Goal: Task Accomplishment & Management: Manage account settings

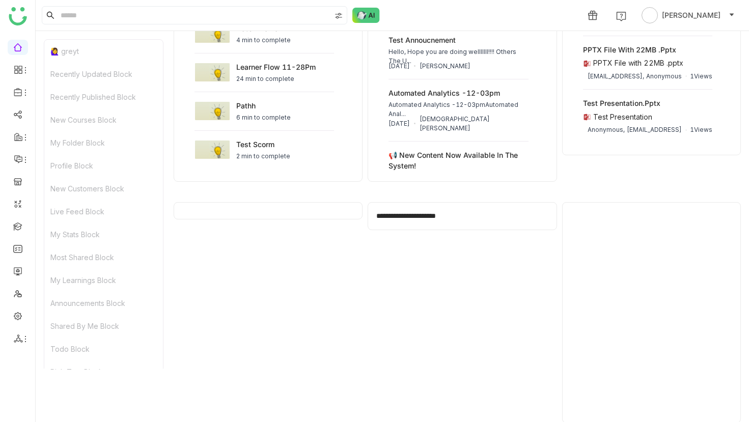
scroll to position [912, 0]
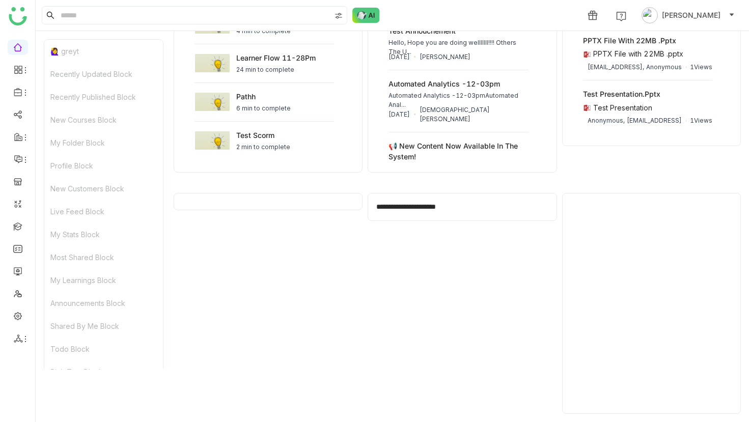
click at [23, 327] on ul at bounding box center [17, 193] width 35 height 321
click at [20, 332] on li at bounding box center [18, 338] width 20 height 15
click at [20, 338] on icon at bounding box center [18, 338] width 9 height 9
click at [45, 322] on link "List" at bounding box center [73, 322] width 70 height 7
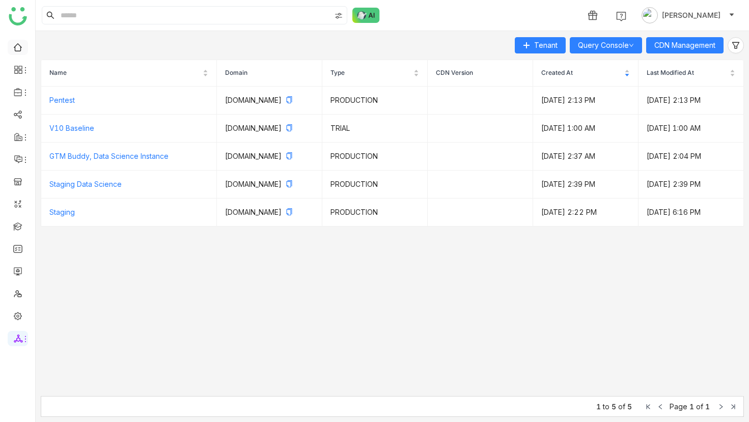
click at [16, 46] on link at bounding box center [17, 46] width 9 height 9
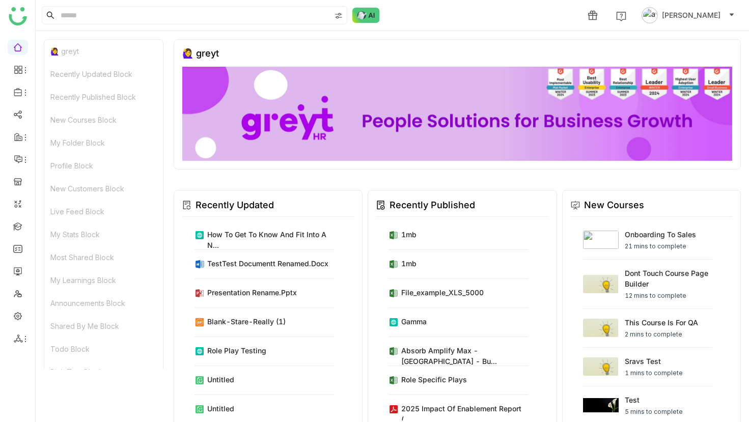
click at [642, 12] on img at bounding box center [650, 15] width 16 height 16
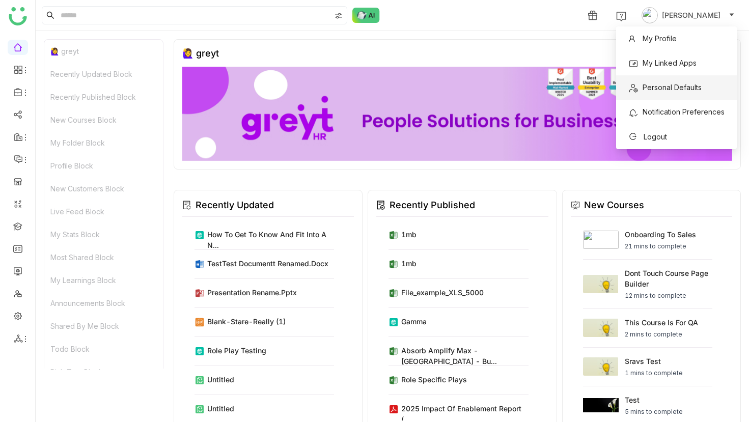
click at [666, 87] on span "Personal Defaults" at bounding box center [672, 87] width 59 height 9
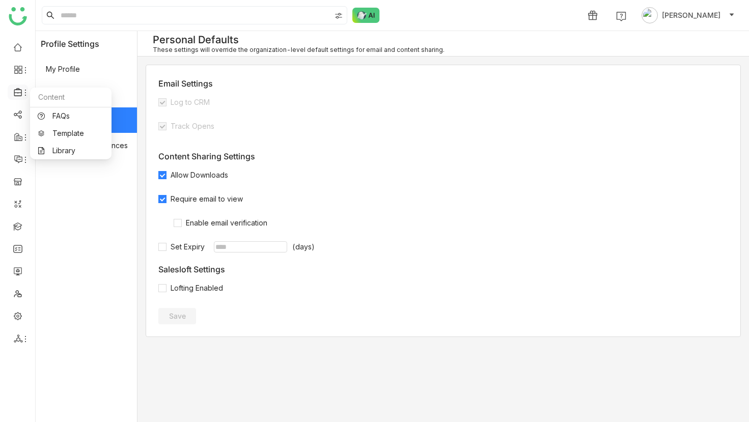
click at [27, 94] on icon at bounding box center [25, 93] width 8 height 8
click at [80, 147] on link "Library" at bounding box center [71, 150] width 66 height 7
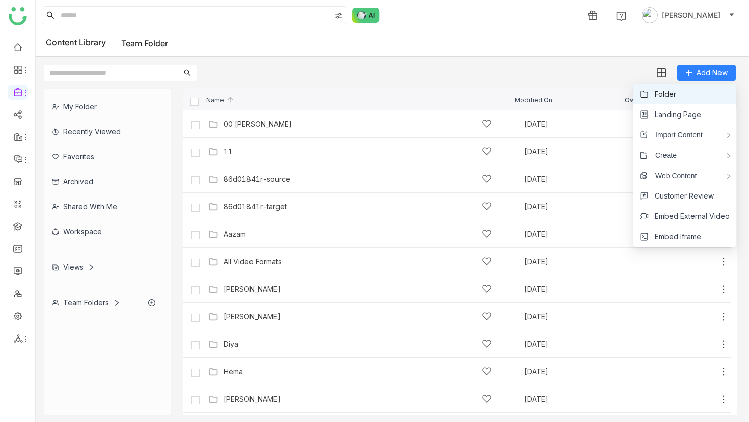
click at [705, 96] on li "Folder" at bounding box center [685, 94] width 102 height 20
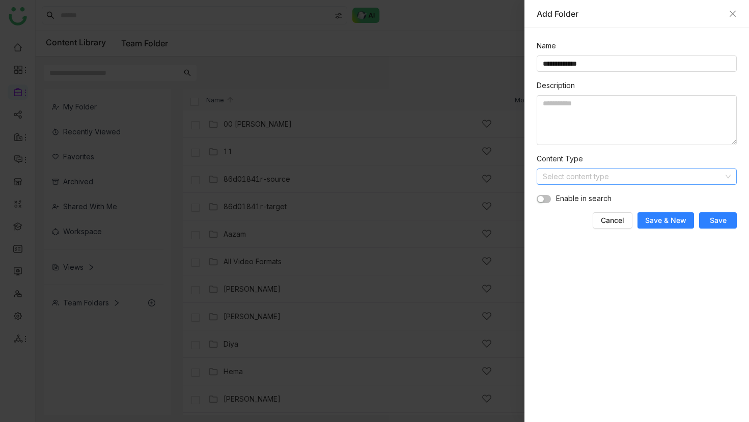
type input "**********"
click at [608, 176] on input at bounding box center [633, 176] width 181 height 15
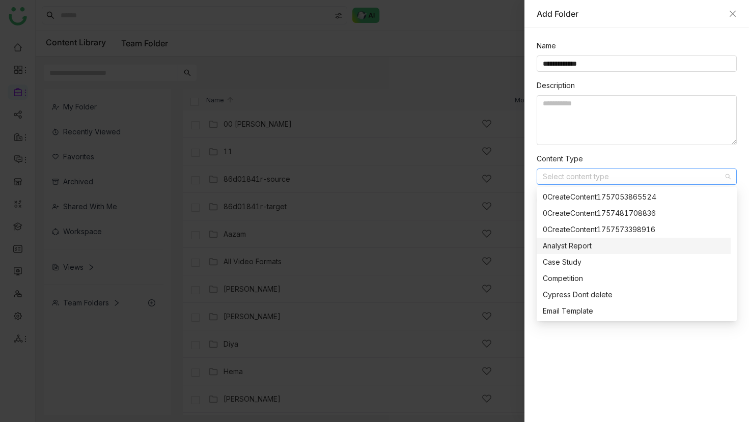
click at [601, 248] on div "Analyst Report" at bounding box center [634, 245] width 182 height 11
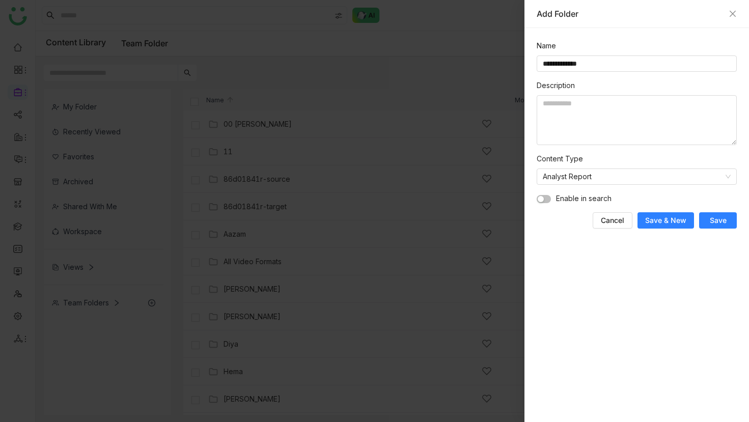
click at [547, 201] on button "button" at bounding box center [544, 199] width 14 height 8
click at [719, 221] on span "Save" at bounding box center [718, 220] width 17 height 10
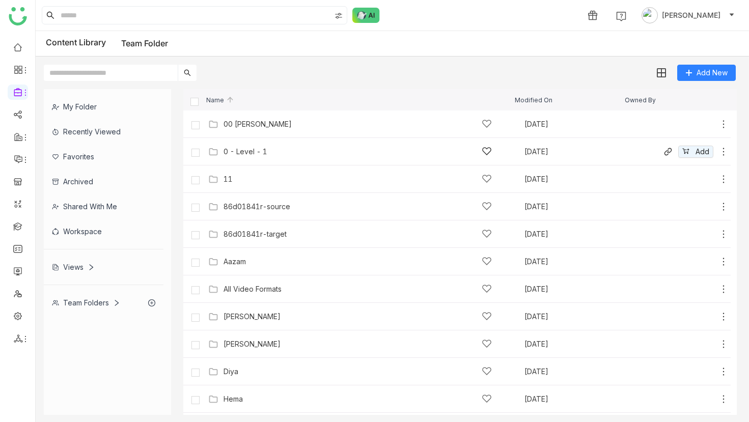
click at [340, 147] on div "0 - Level - 1" at bounding box center [358, 151] width 268 height 11
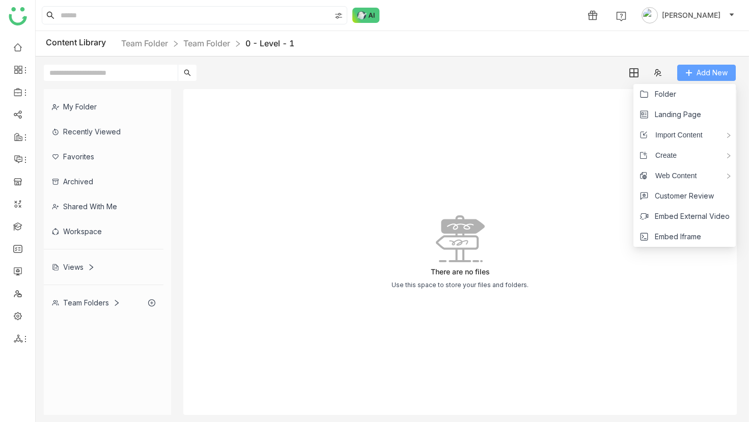
click at [702, 72] on span "Add New" at bounding box center [712, 72] width 31 height 11
click at [689, 92] on li "Folder" at bounding box center [685, 94] width 102 height 20
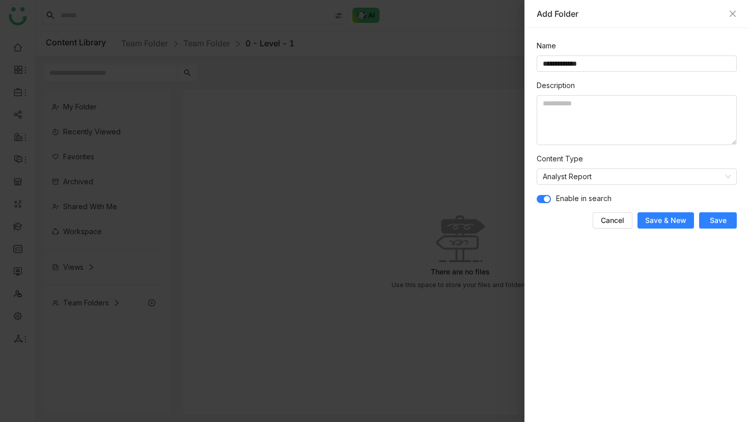
type input "**********"
click at [723, 221] on span "Save" at bounding box center [718, 220] width 17 height 10
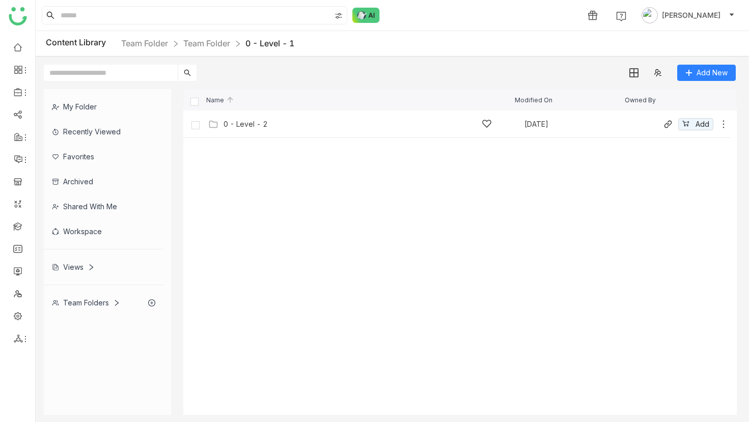
click at [247, 125] on div "0 - Level - 2" at bounding box center [246, 124] width 44 height 8
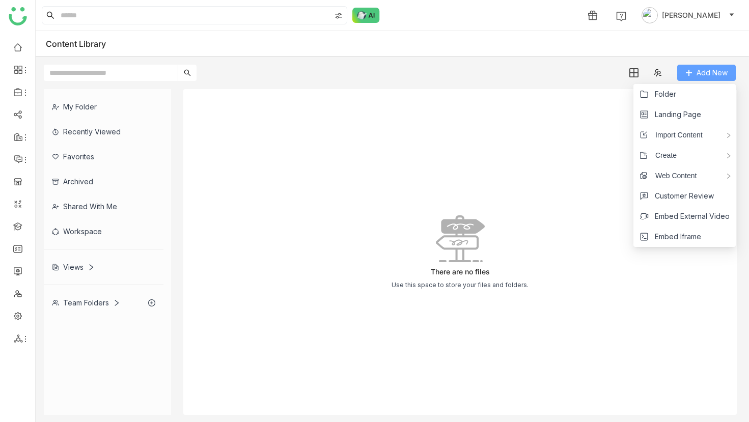
click at [690, 78] on button "Add New" at bounding box center [706, 73] width 59 height 16
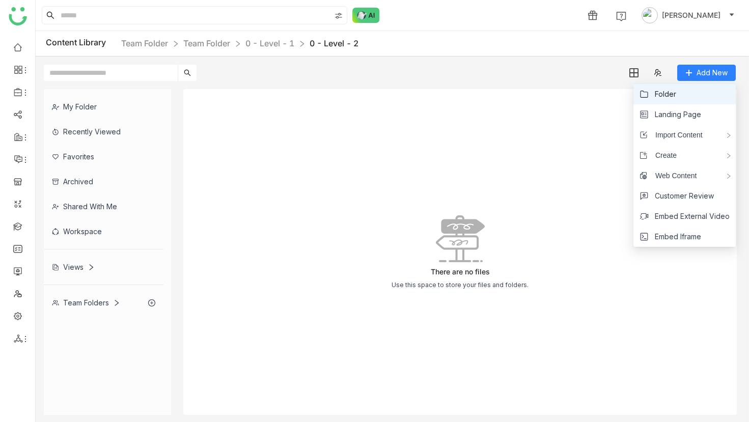
click at [683, 99] on li "Folder" at bounding box center [685, 94] width 102 height 20
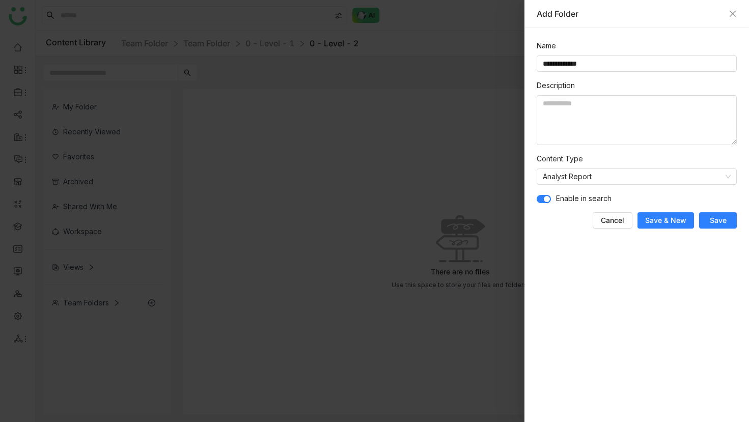
type input "**********"
click at [714, 217] on span "Save" at bounding box center [718, 220] width 17 height 10
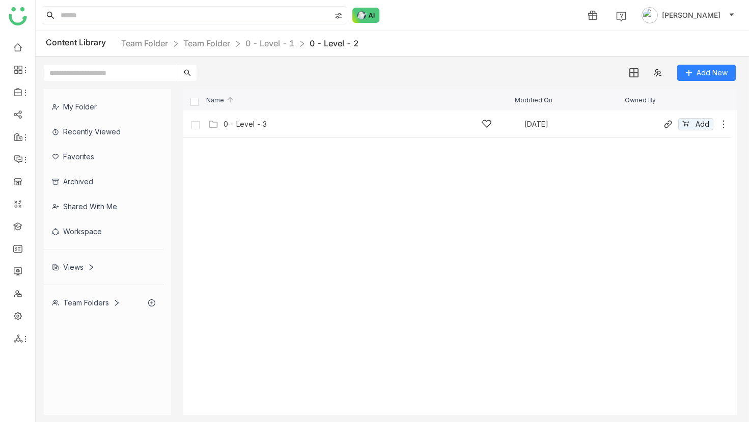
click at [245, 131] on div "0 - Level - 3 Sep 20, 2025 Add" at bounding box center [467, 124] width 523 height 16
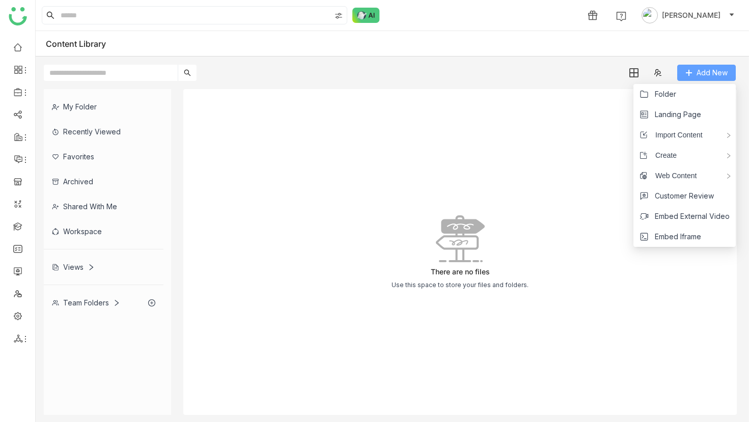
click at [702, 77] on span "Add New" at bounding box center [712, 72] width 31 height 11
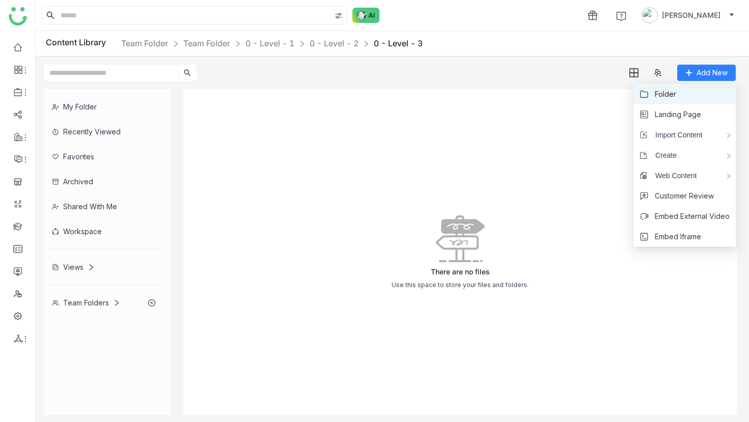
click at [699, 92] on li "Folder" at bounding box center [685, 94] width 102 height 20
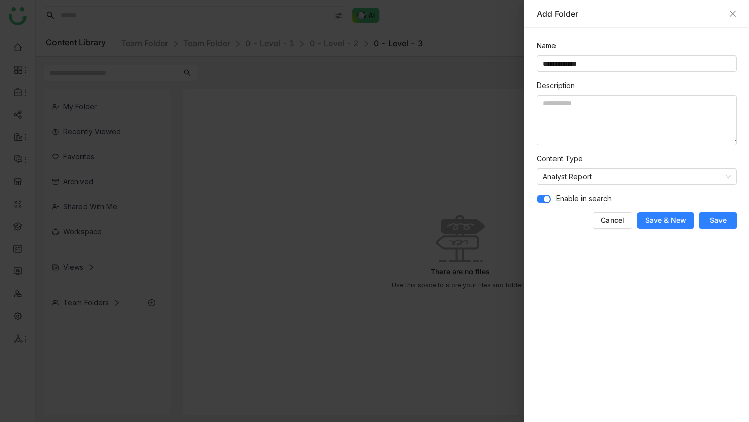
type input "**********"
click at [710, 214] on button "Save" at bounding box center [718, 220] width 38 height 16
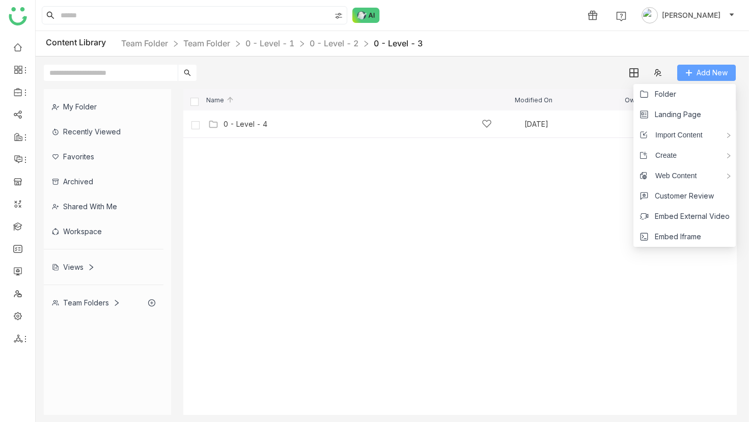
click at [718, 67] on button "Add New" at bounding box center [706, 73] width 59 height 16
click at [450, 130] on div "0 - Level - 4 Sep 20, 2025 Add" at bounding box center [467, 124] width 523 height 16
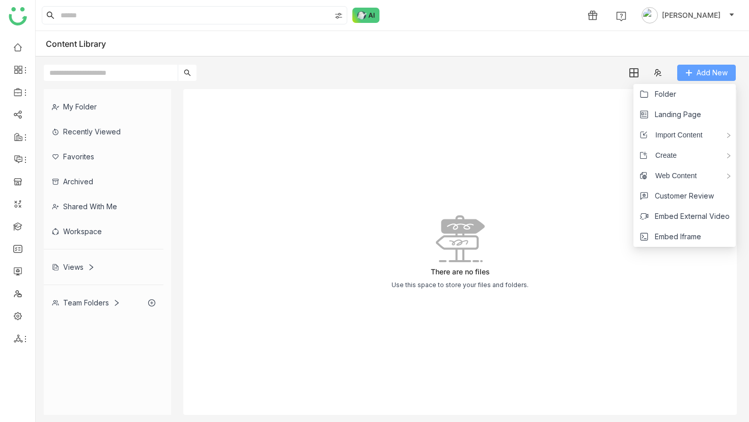
click at [716, 77] on span "Add New" at bounding box center [712, 72] width 31 height 11
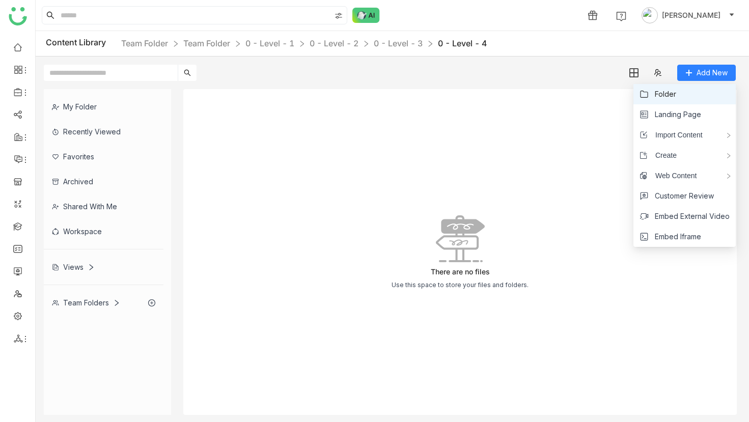
click at [707, 92] on li "Folder" at bounding box center [685, 94] width 102 height 20
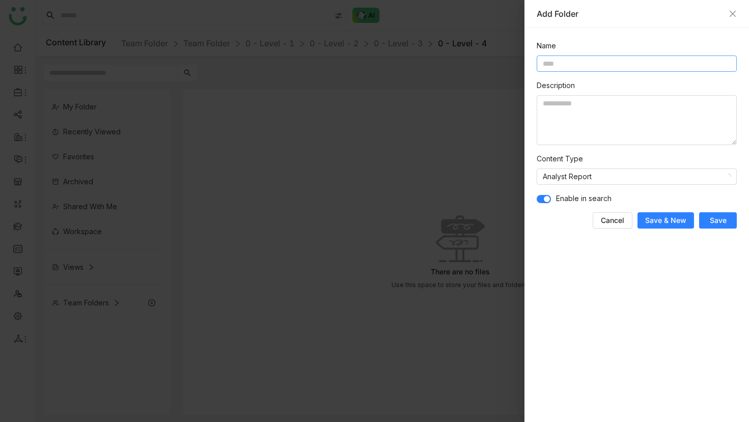
click at [634, 64] on input at bounding box center [637, 64] width 200 height 16
type input "**********"
click at [719, 216] on span "Save" at bounding box center [718, 220] width 17 height 10
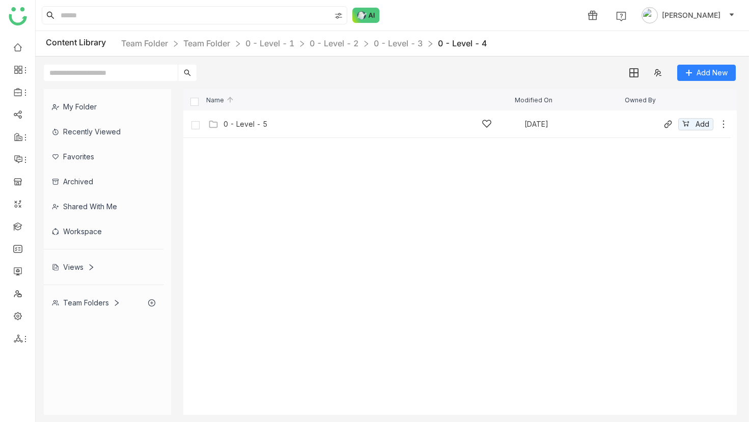
click at [242, 118] on div "0 - Level - 5 Sep 20, 2025 Add" at bounding box center [467, 124] width 523 height 16
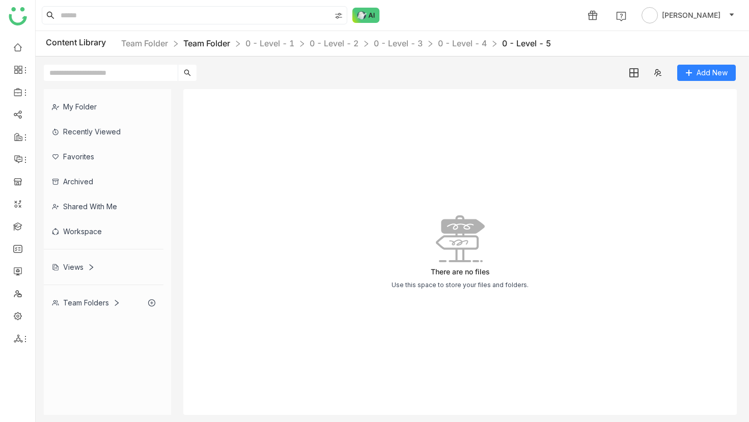
click at [194, 41] on link "Team Folder" at bounding box center [206, 43] width 47 height 10
